Goal: Navigation & Orientation: Find specific page/section

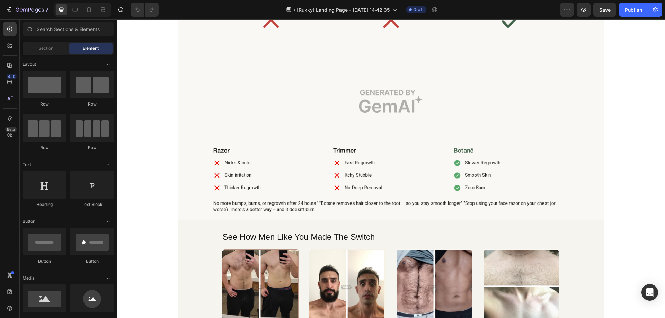
scroll to position [667, 0]
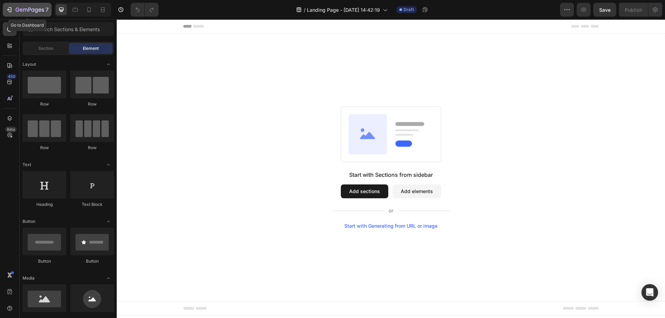
click at [12, 9] on icon "button" at bounding box center [9, 9] width 7 height 7
click at [23, 11] on icon "button" at bounding box center [30, 10] width 28 height 6
